Goal: Information Seeking & Learning: Find specific fact

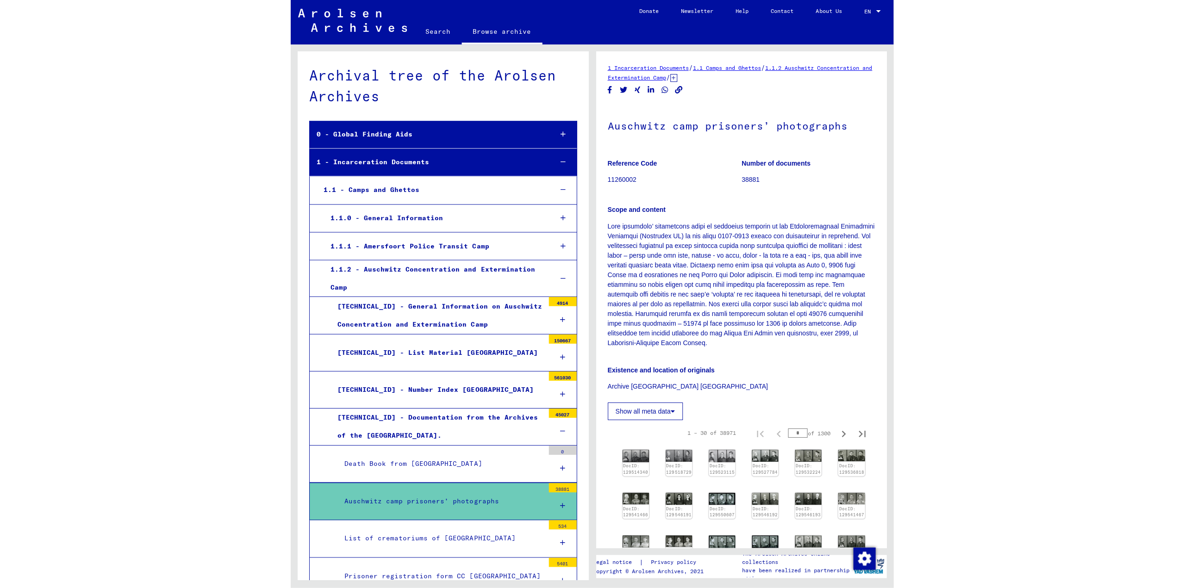
scroll to position [6, 0]
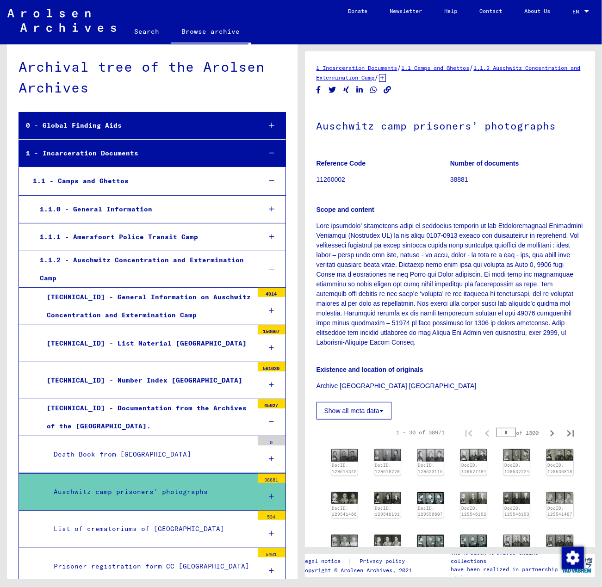
click at [146, 30] on link "Search" at bounding box center [147, 31] width 47 height 22
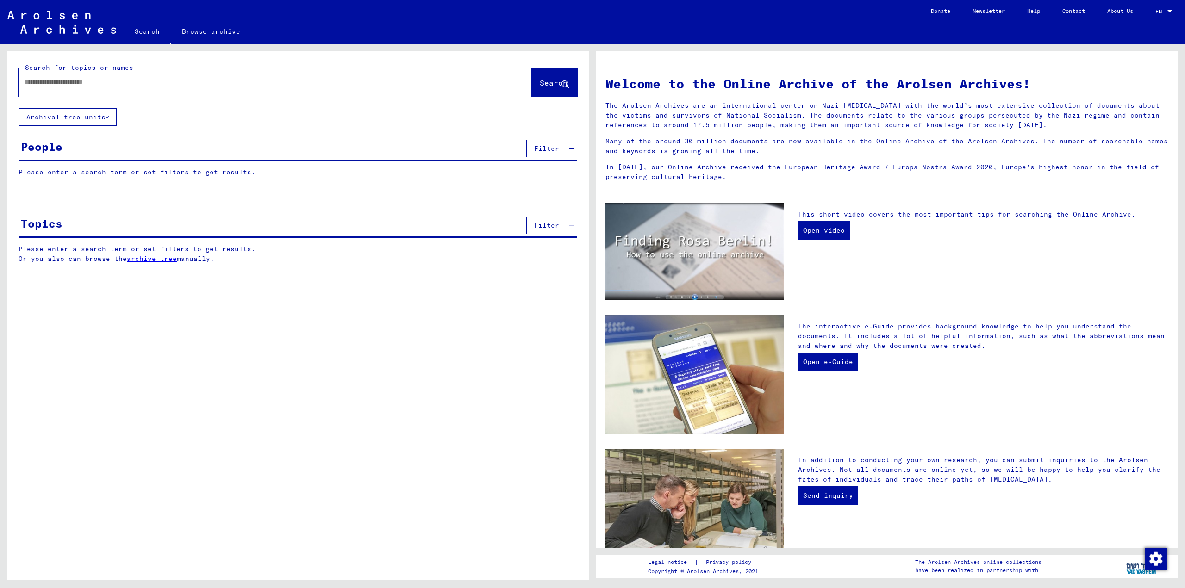
click at [124, 20] on link "Search" at bounding box center [147, 32] width 47 height 24
click at [231, 82] on input "text" at bounding box center [264, 82] width 480 height 10
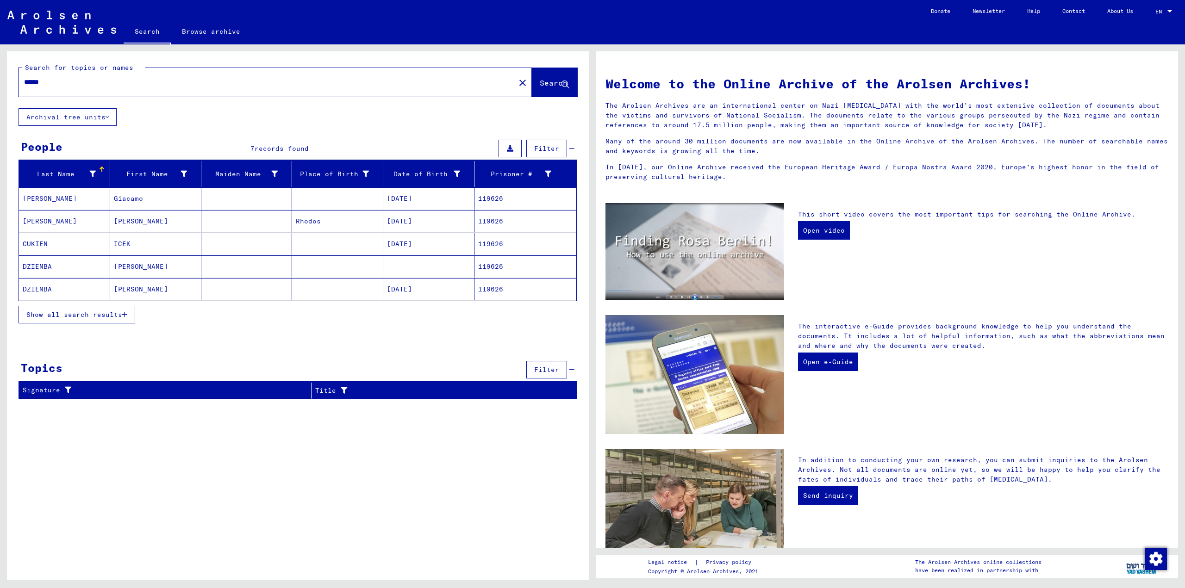
click at [98, 311] on span "Show all search results" at bounding box center [74, 315] width 96 height 8
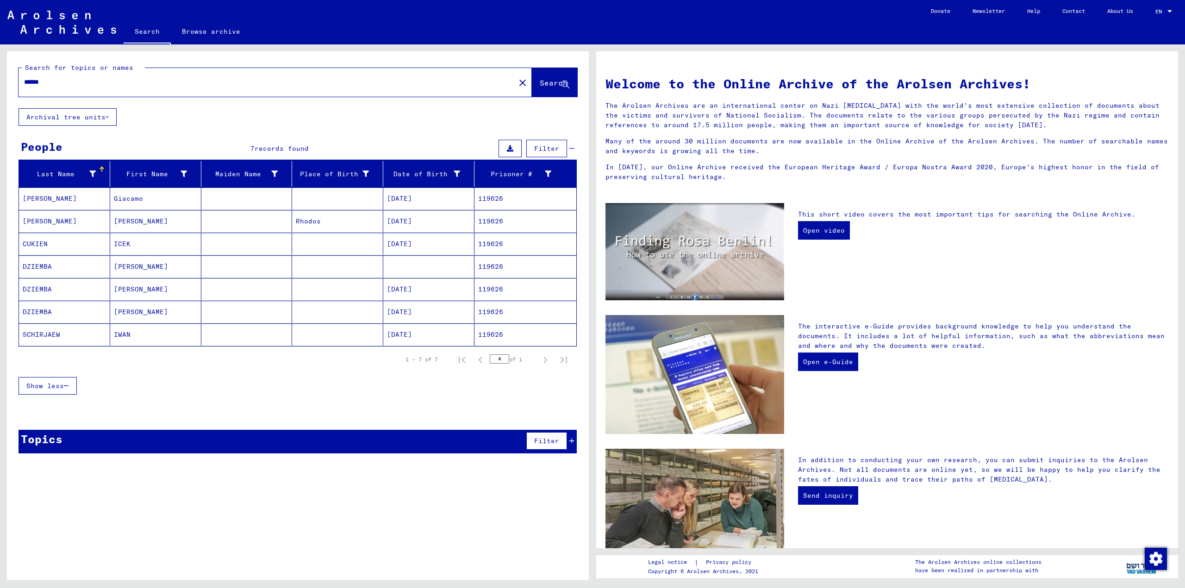
click at [165, 193] on mat-cell "Giacamo" at bounding box center [155, 198] width 91 height 22
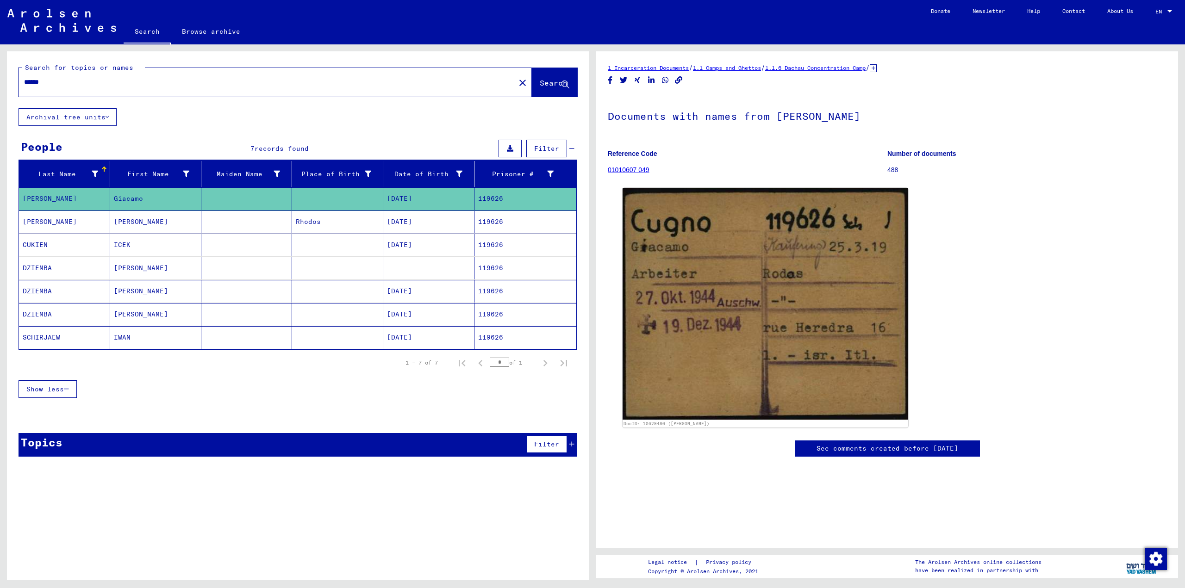
click at [146, 220] on mat-cell "[PERSON_NAME]" at bounding box center [155, 222] width 91 height 23
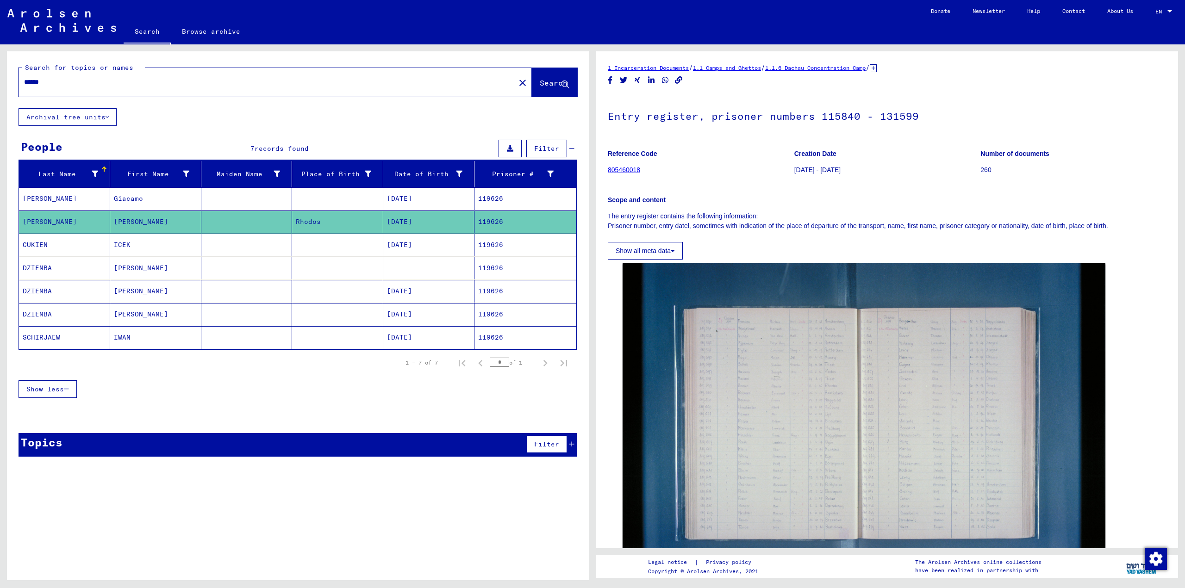
click at [440, 250] on mat-cell "[DATE]" at bounding box center [428, 245] width 91 height 23
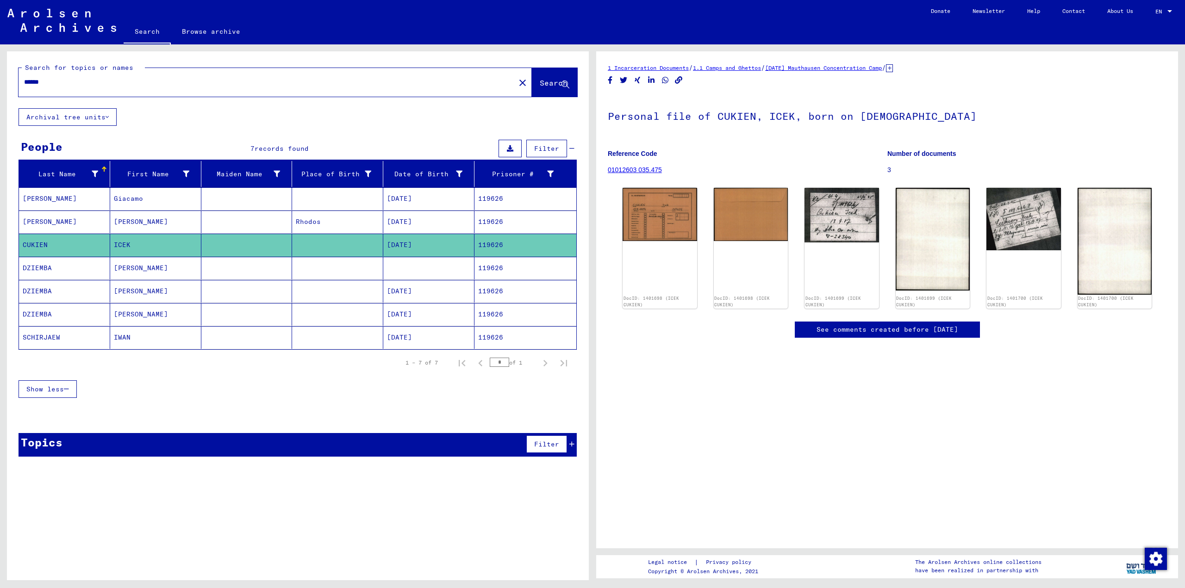
click at [312, 326] on mat-cell at bounding box center [337, 337] width 91 height 23
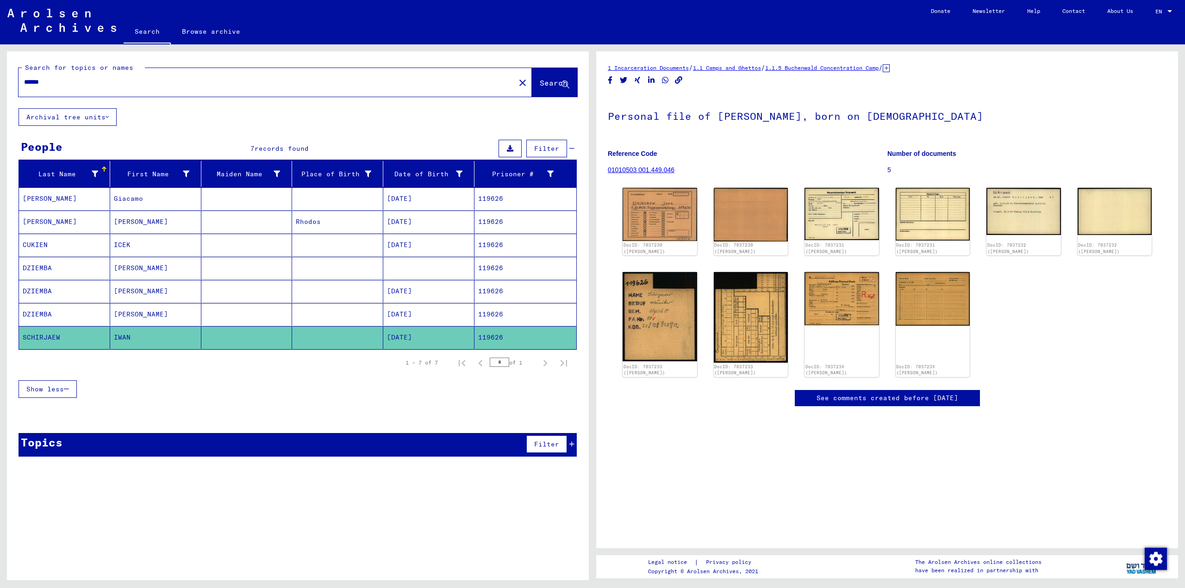
drag, startPoint x: 53, startPoint y: 82, endPoint x: 44, endPoint y: 78, distance: 9.7
click at [44, 78] on input "******" at bounding box center [266, 82] width 485 height 10
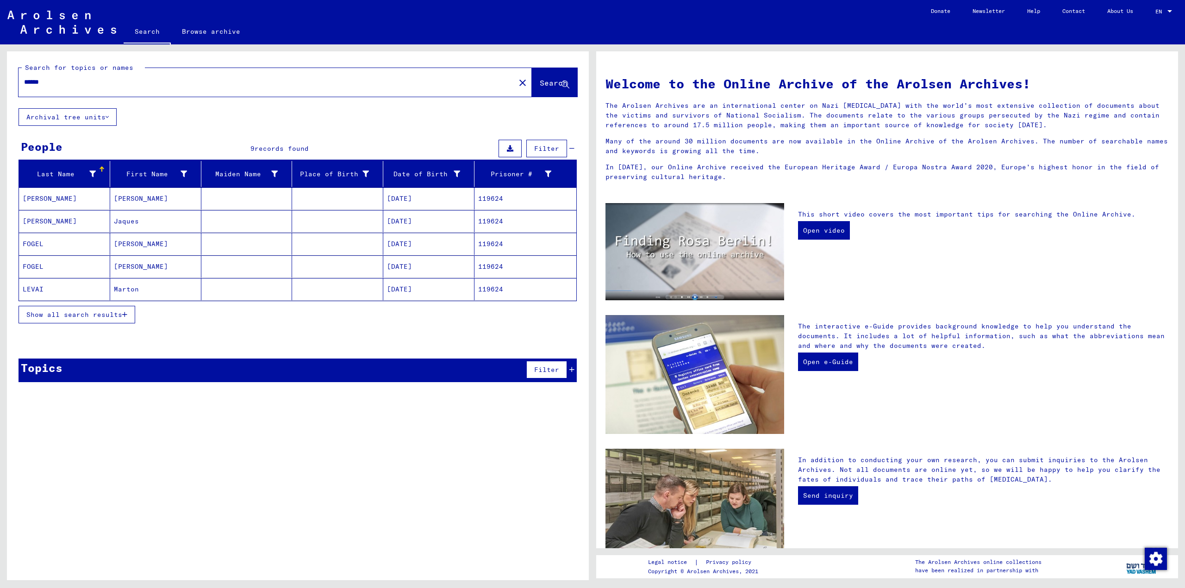
click at [166, 219] on mat-cell "Jaques" at bounding box center [155, 221] width 91 height 22
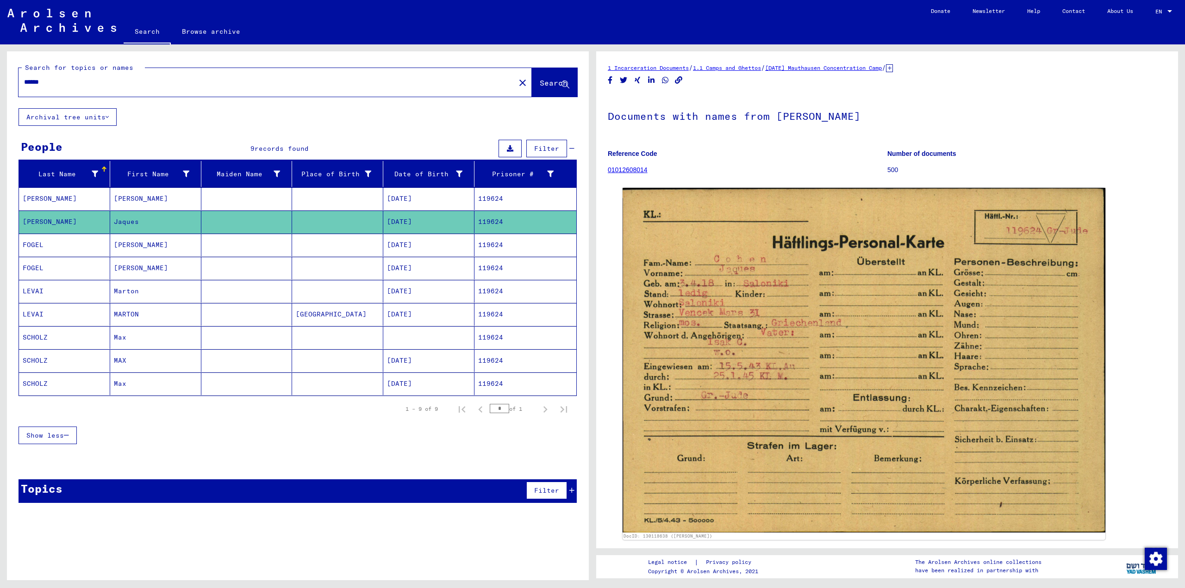
click at [157, 78] on input "******" at bounding box center [266, 82] width 485 height 10
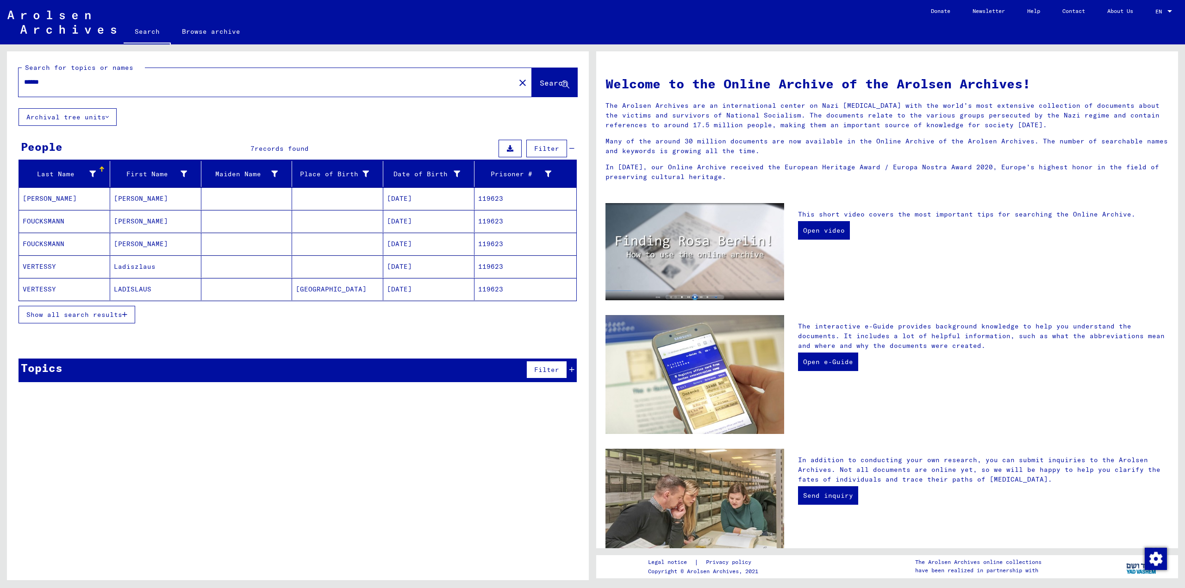
click at [170, 225] on mat-cell "[PERSON_NAME]" at bounding box center [155, 221] width 91 height 22
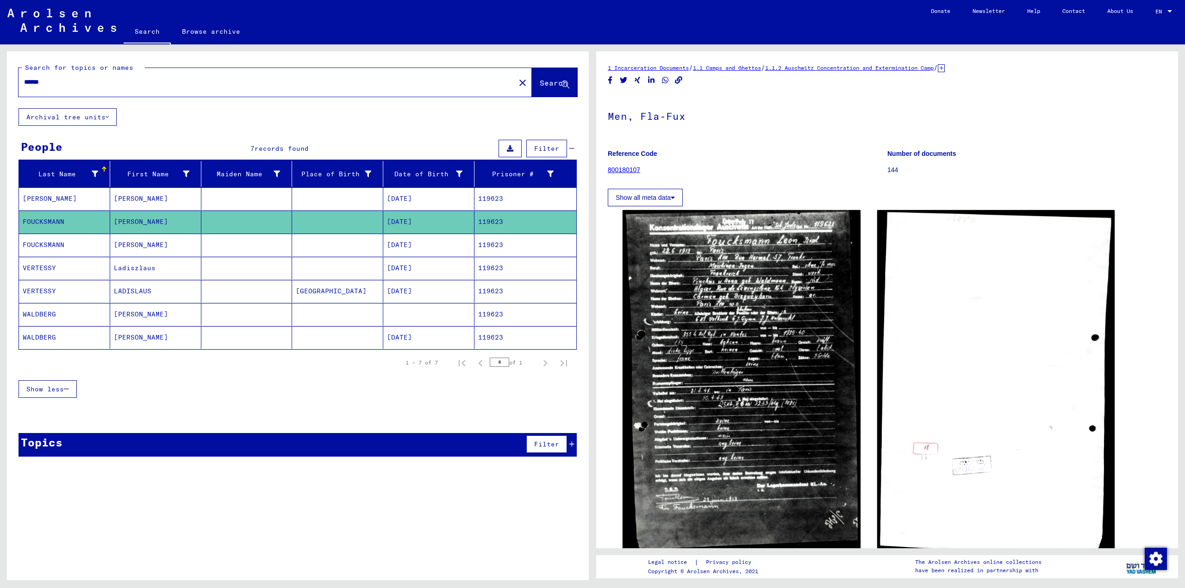
click at [130, 250] on mat-cell "[PERSON_NAME]" at bounding box center [155, 245] width 91 height 23
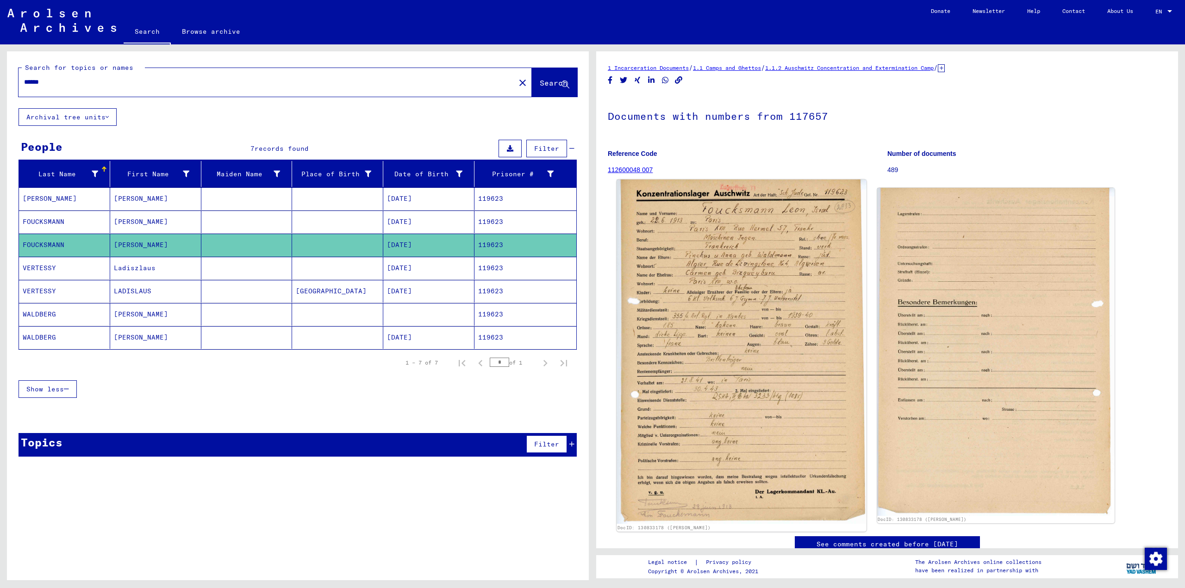
click at [547, 269] on img at bounding box center [740, 352] width 249 height 344
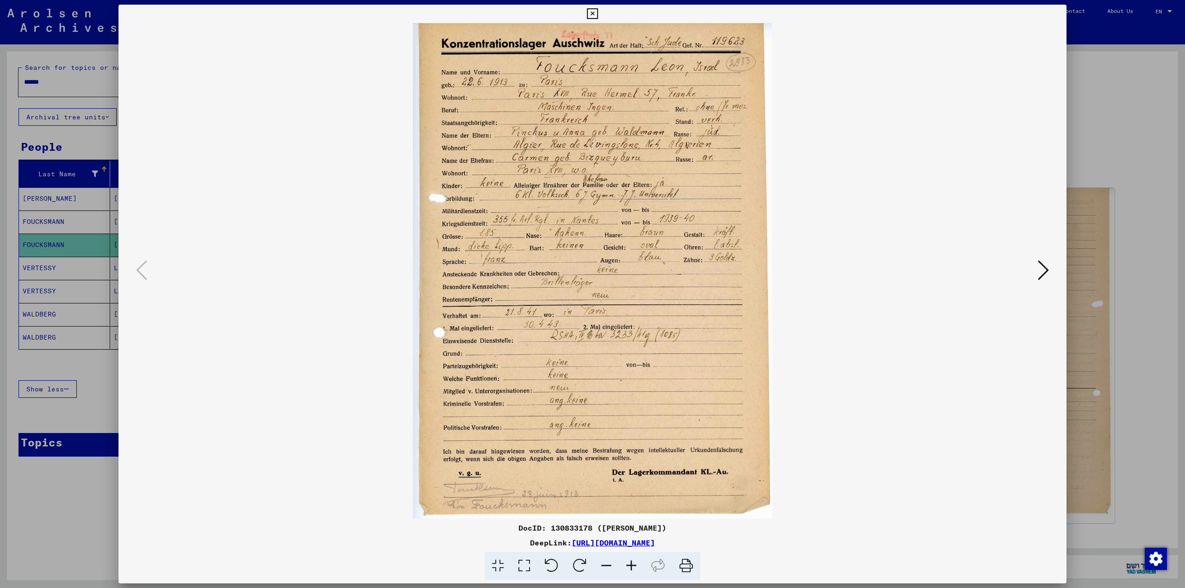
click at [547, 161] on div at bounding box center [592, 294] width 1185 height 588
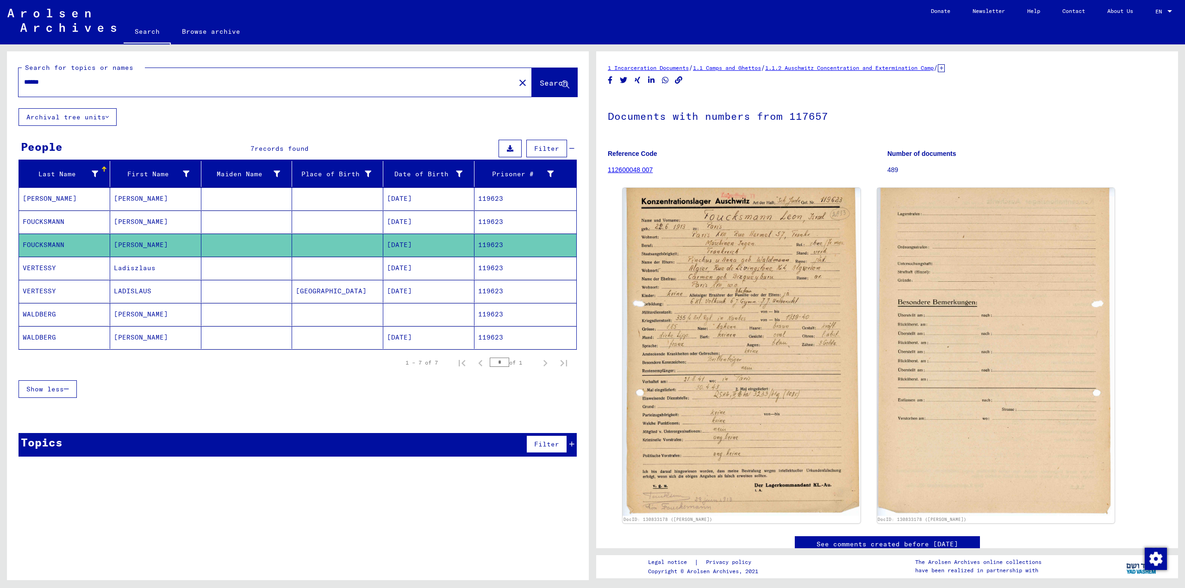
click at [72, 77] on input "******" at bounding box center [266, 82] width 485 height 10
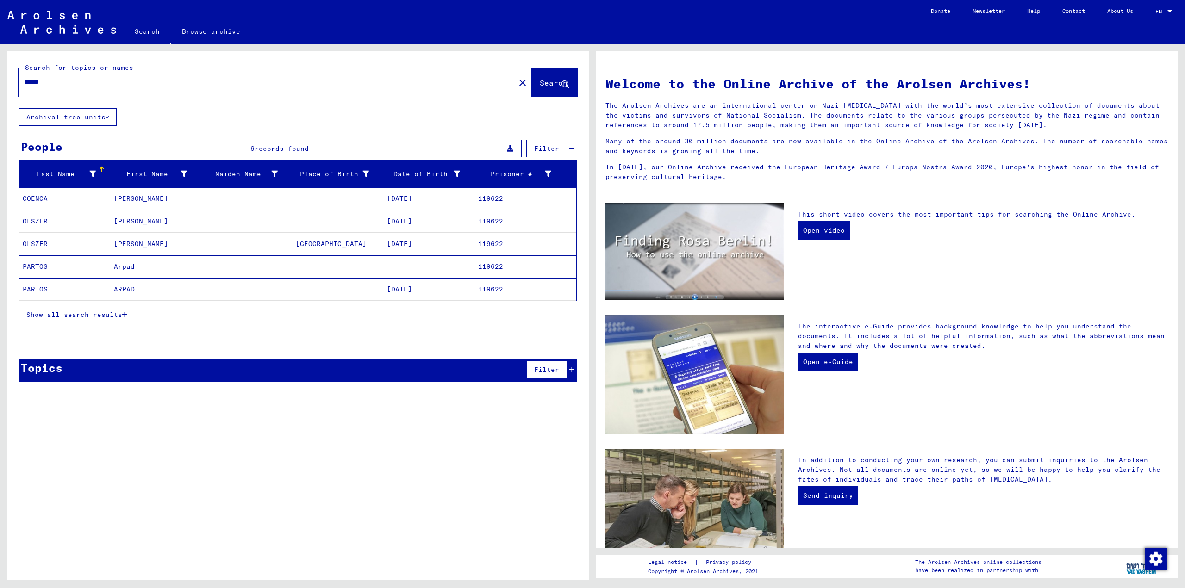
click at [101, 313] on span "Show all search results" at bounding box center [74, 315] width 96 height 8
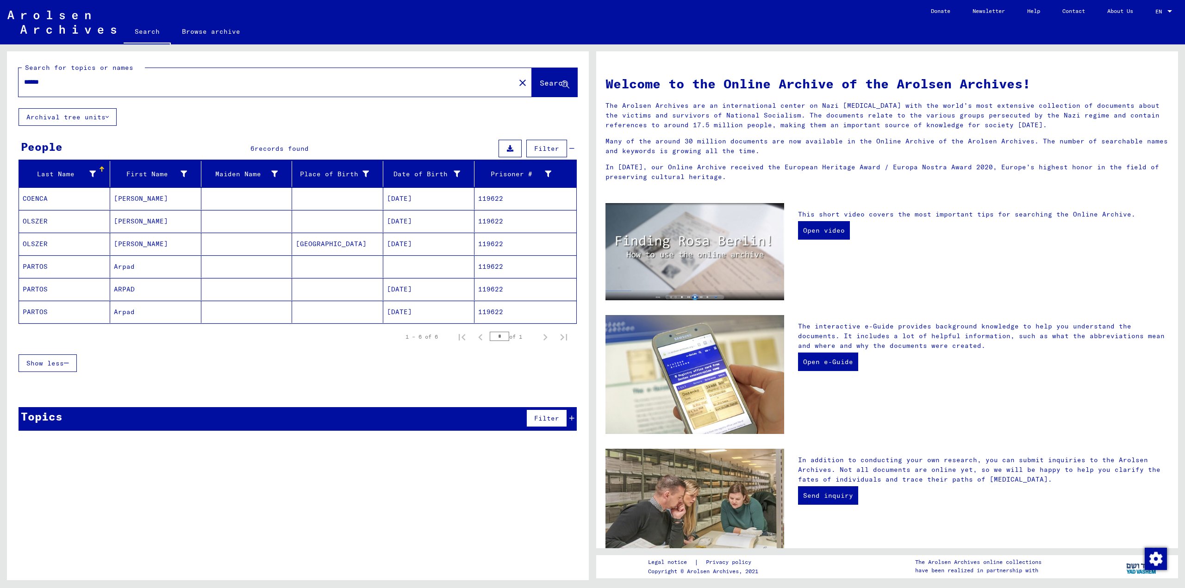
click at [128, 242] on mat-cell "[PERSON_NAME]" at bounding box center [155, 244] width 91 height 22
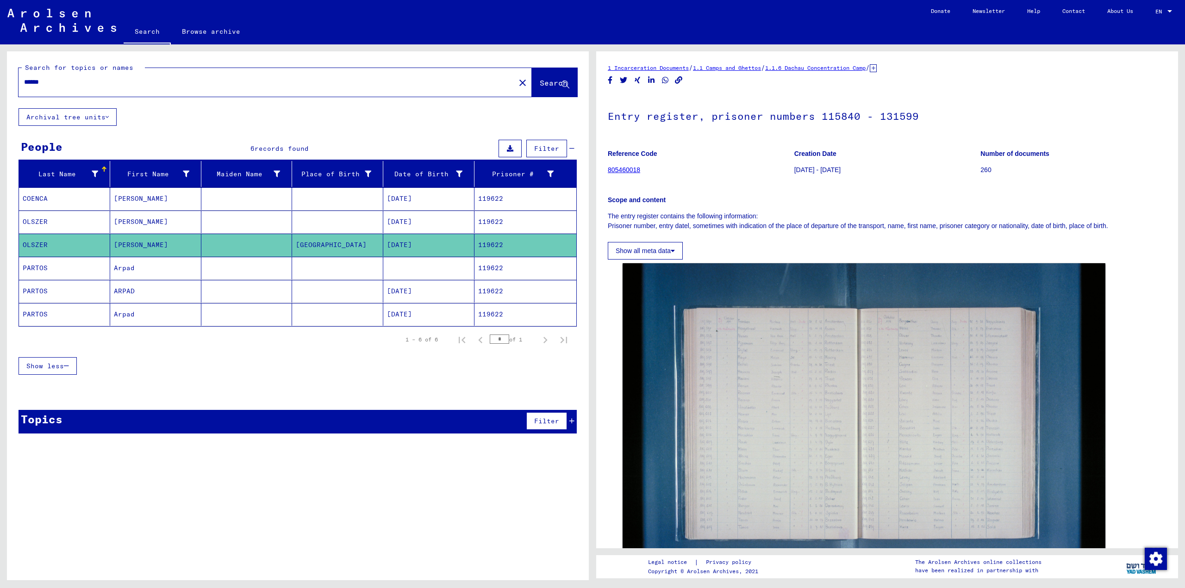
click at [409, 220] on mat-cell "[DATE]" at bounding box center [428, 222] width 91 height 23
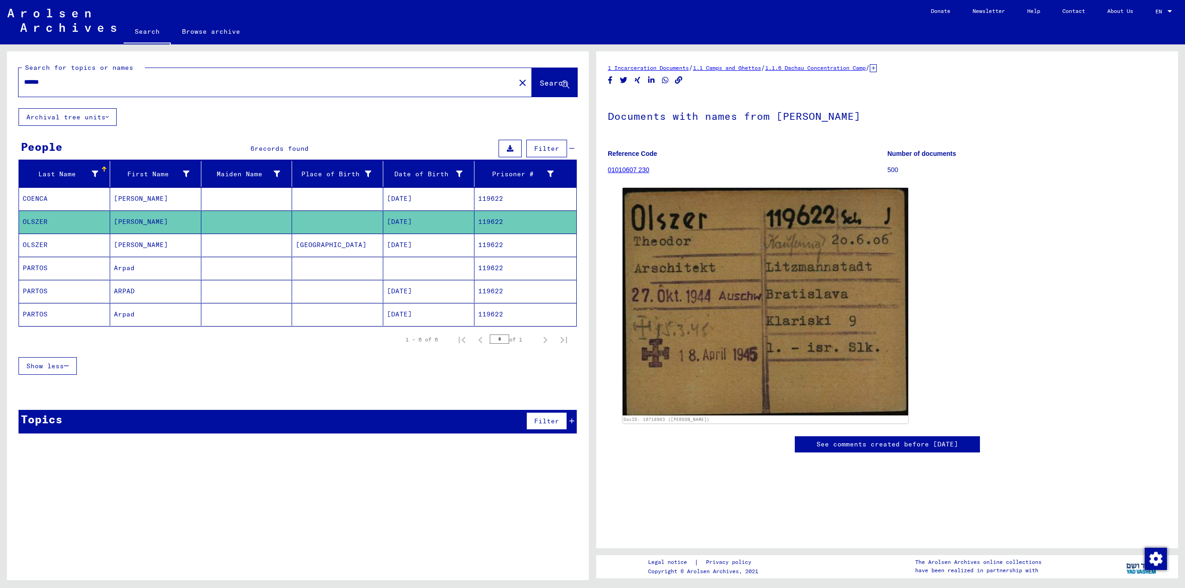
click at [324, 194] on mat-cell at bounding box center [337, 198] width 91 height 23
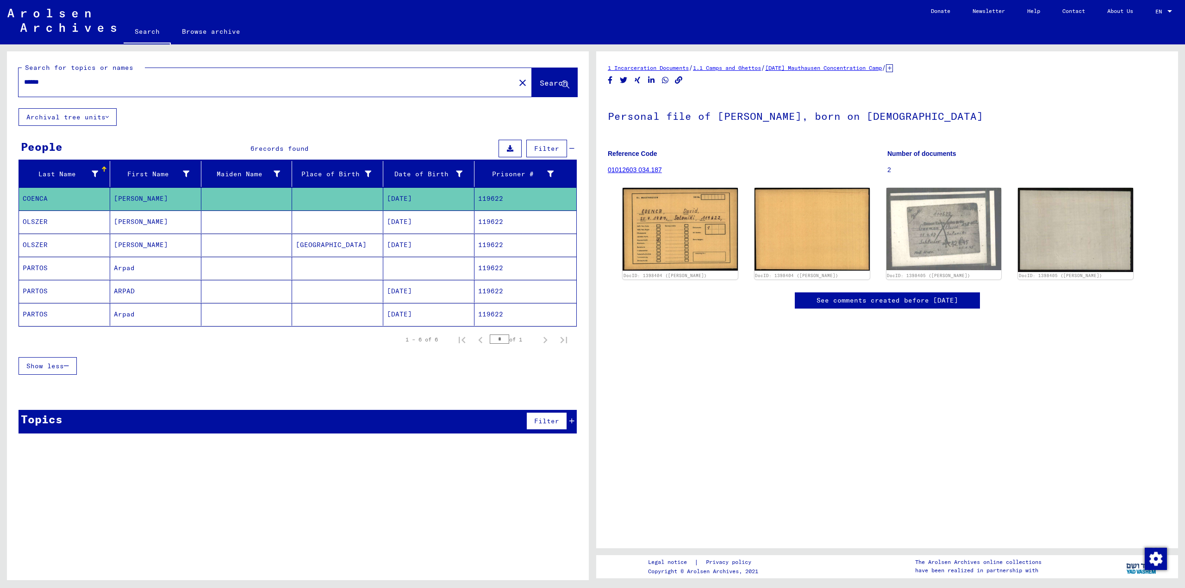
click at [279, 266] on mat-cell at bounding box center [246, 268] width 91 height 23
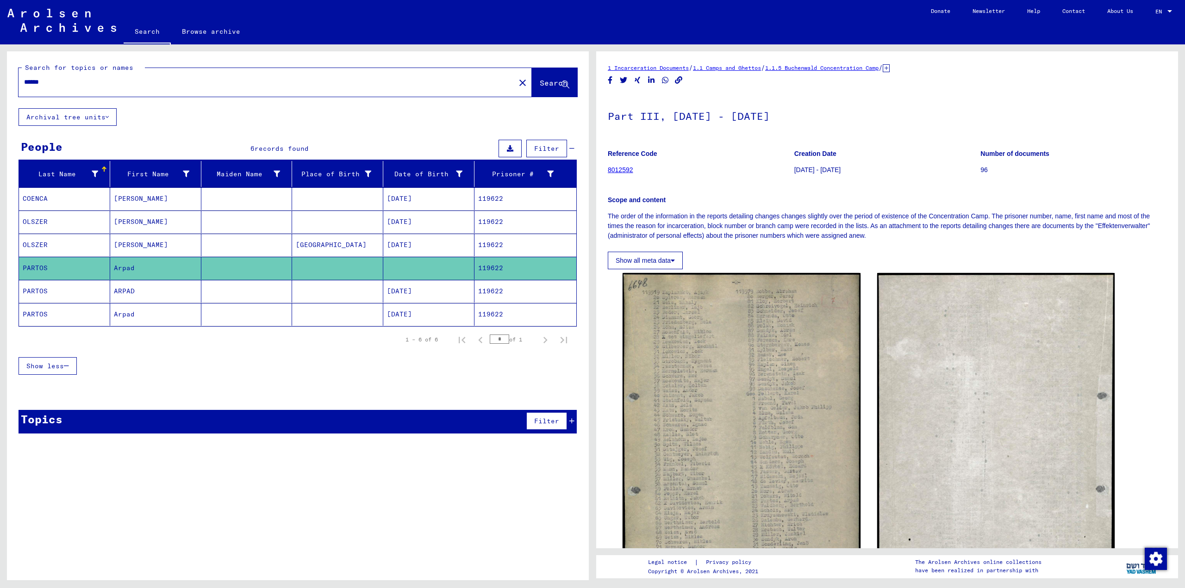
click at [258, 286] on mat-cell at bounding box center [246, 291] width 91 height 23
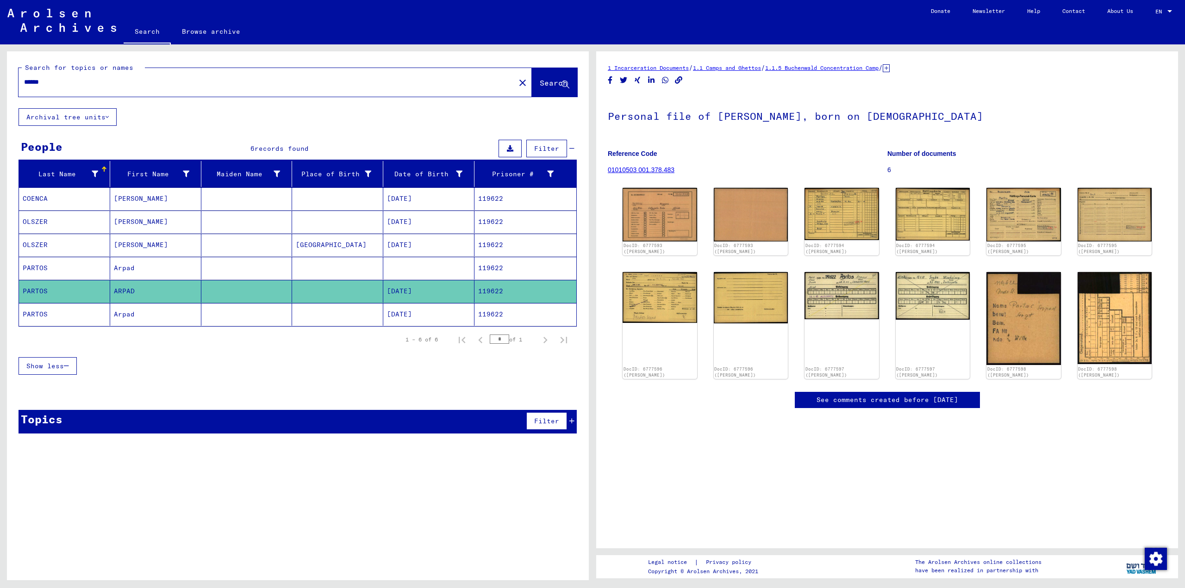
click at [241, 305] on mat-cell at bounding box center [246, 314] width 91 height 23
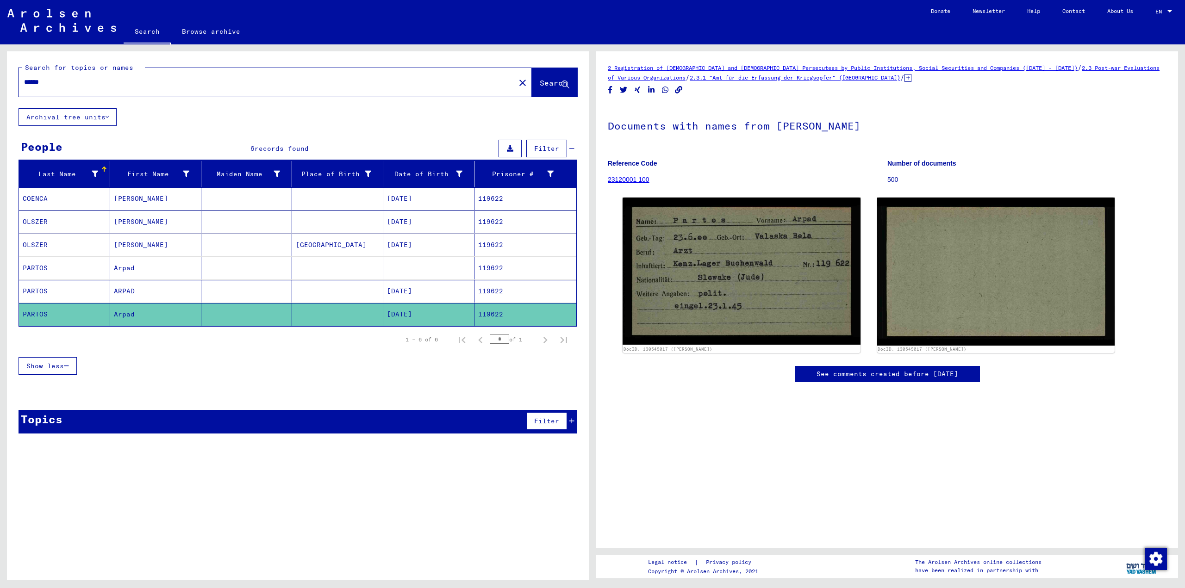
click at [89, 83] on input "******" at bounding box center [266, 82] width 485 height 10
type input "******"
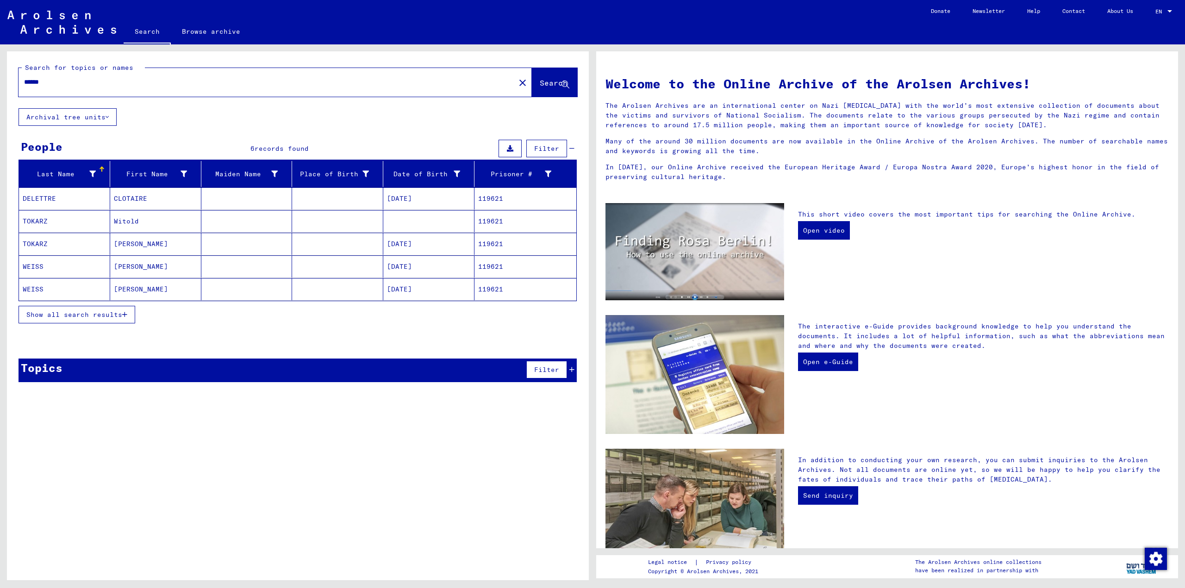
click at [90, 303] on div "Show all search results" at bounding box center [298, 314] width 558 height 27
click at [94, 311] on span "Show all search results" at bounding box center [74, 315] width 96 height 8
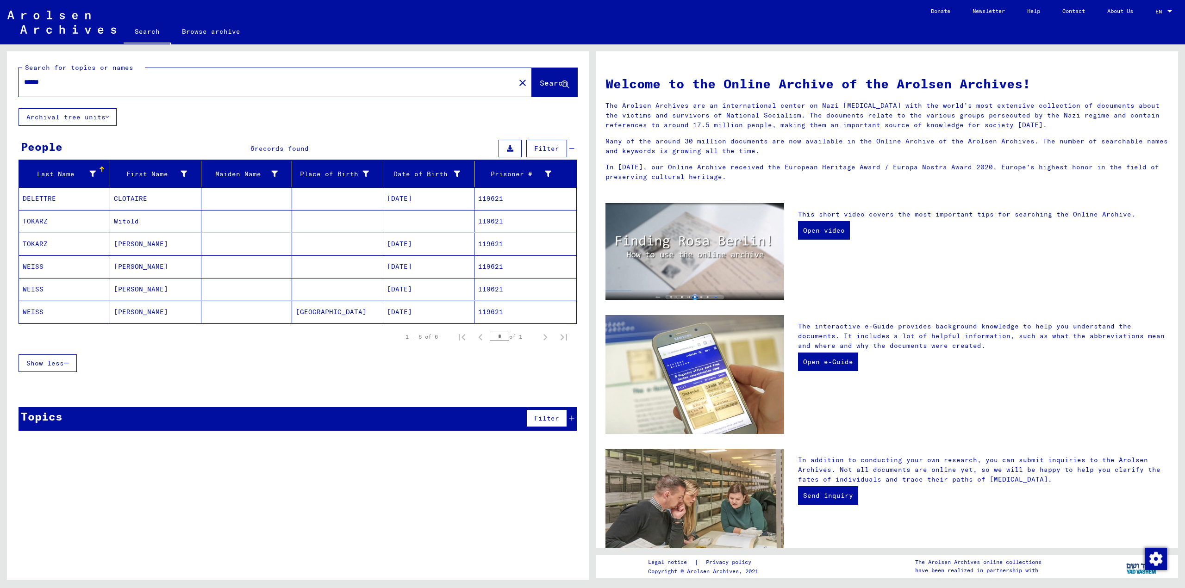
click at [92, 239] on mat-cell "TOKARZ" at bounding box center [64, 244] width 91 height 22
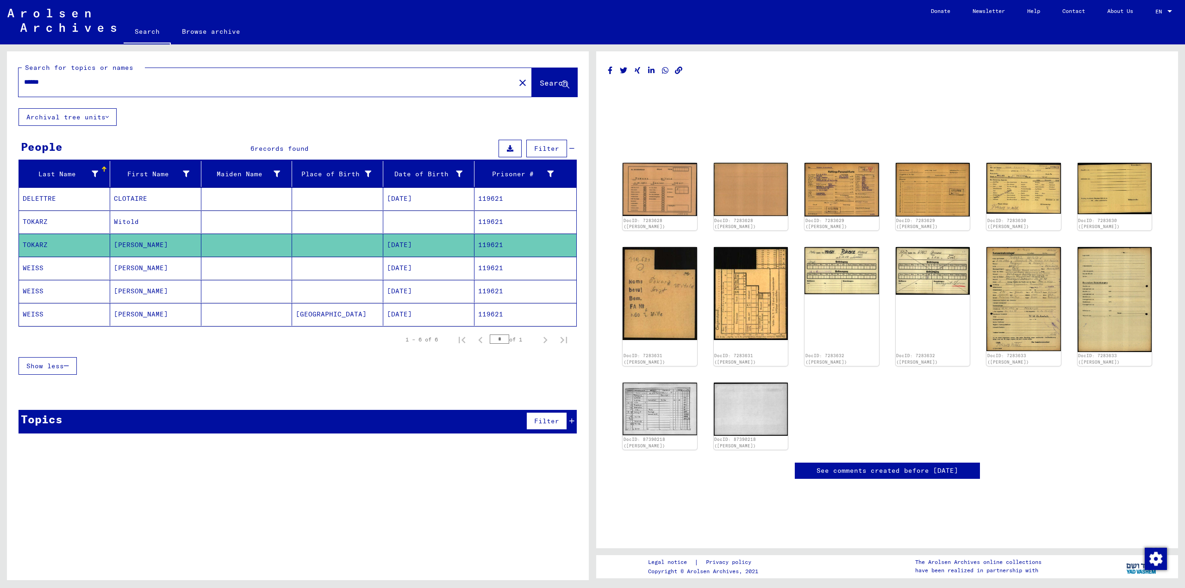
click at [93, 200] on mat-cell "DELETTRE" at bounding box center [64, 198] width 91 height 23
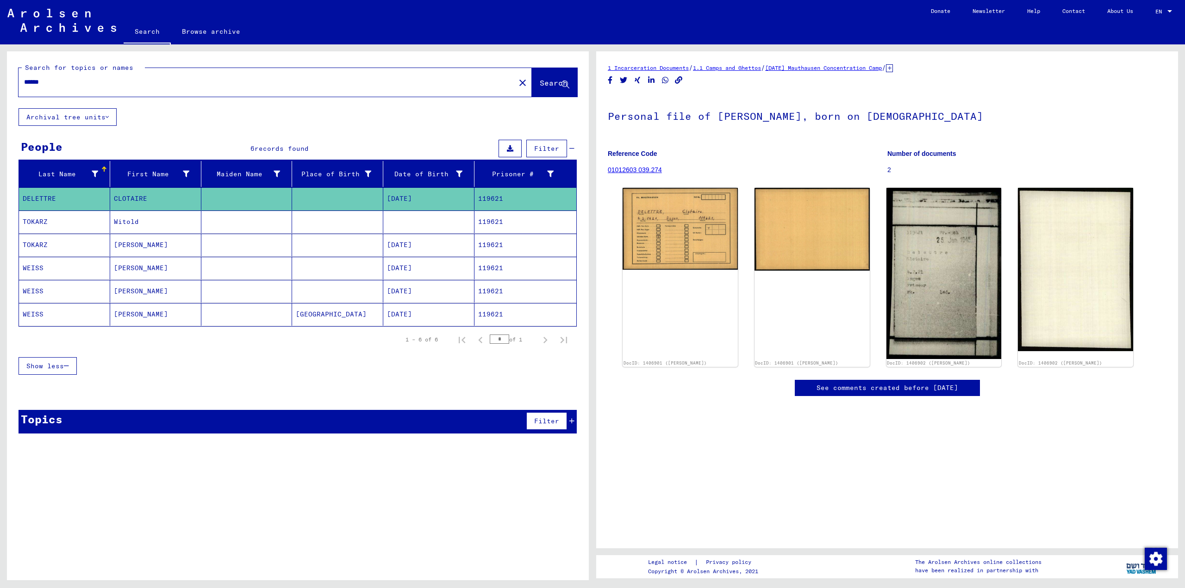
click at [79, 265] on mat-cell "WEISS" at bounding box center [64, 268] width 91 height 23
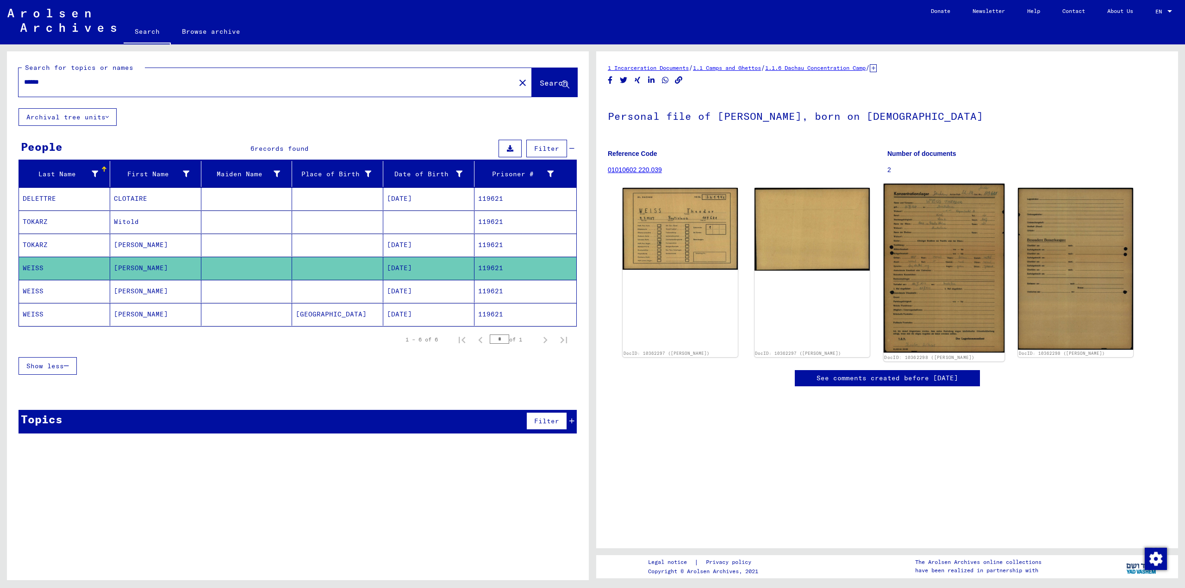
click at [547, 230] on img at bounding box center [943, 268] width 121 height 169
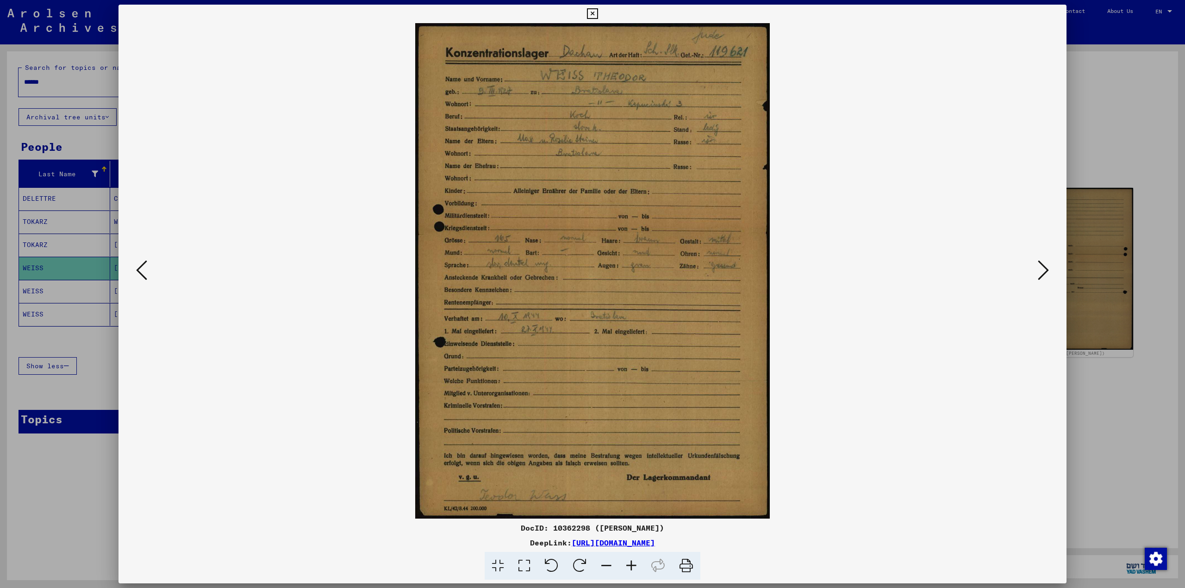
click at [547, 155] on div at bounding box center [592, 294] width 1185 height 588
